Goal: Download file/media

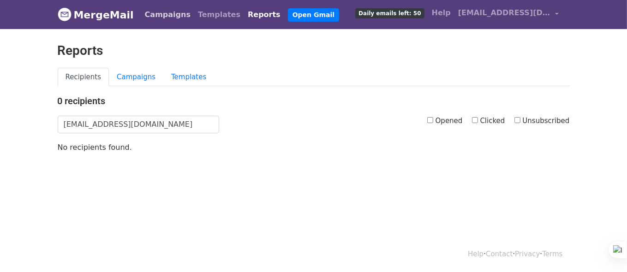
click at [158, 12] on link "Campaigns" at bounding box center [167, 15] width 53 height 18
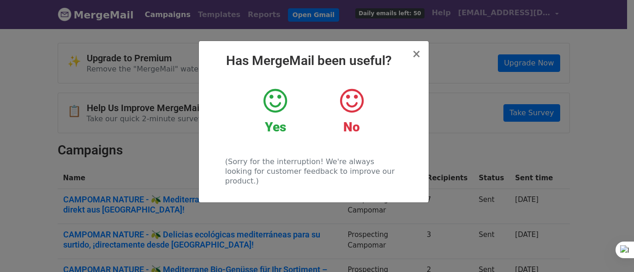
click at [416, 50] on span "×" at bounding box center [416, 54] width 9 height 13
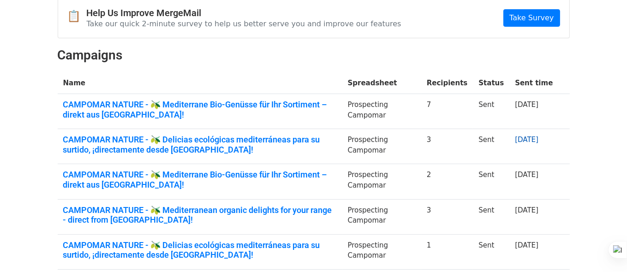
scroll to position [96, 0]
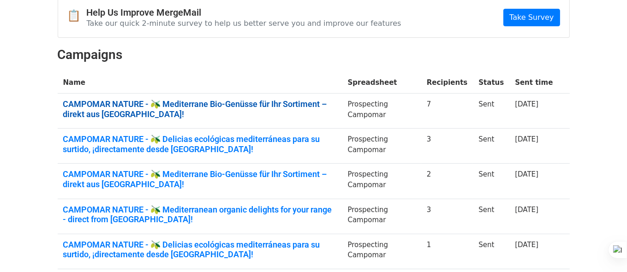
click at [327, 111] on link "CAMPOMAR NATURE - 🫒 Mediterrane Bio-Genüsse für Ihr Sortiment – direkt aus [GEO…" at bounding box center [200, 109] width 274 height 20
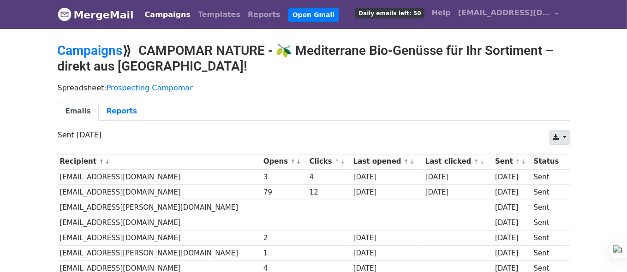
click at [564, 134] on link at bounding box center [559, 137] width 20 height 15
click at [572, 174] on link "Excel" at bounding box center [571, 173] width 42 height 15
click at [12, 32] on body "MergeMail Campaigns Templates Reports Open Gmail Daily emails left: 50 Help cam…" at bounding box center [313, 160] width 627 height 320
